Goal: Task Accomplishment & Management: Manage account settings

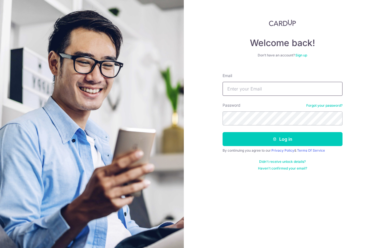
click at [237, 82] on input "Email" at bounding box center [283, 89] width 120 height 14
type input "erccwin@gmail.com"
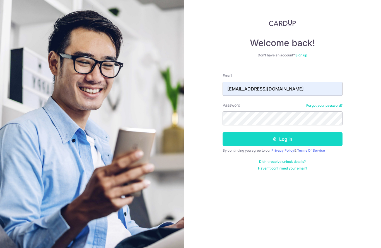
click at [280, 132] on button "Log in" at bounding box center [283, 139] width 120 height 14
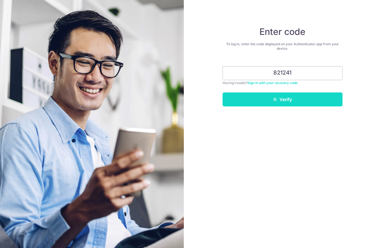
type input "821241"
click at [288, 97] on button "Verify" at bounding box center [283, 99] width 120 height 14
